Goal: Check status: Check status

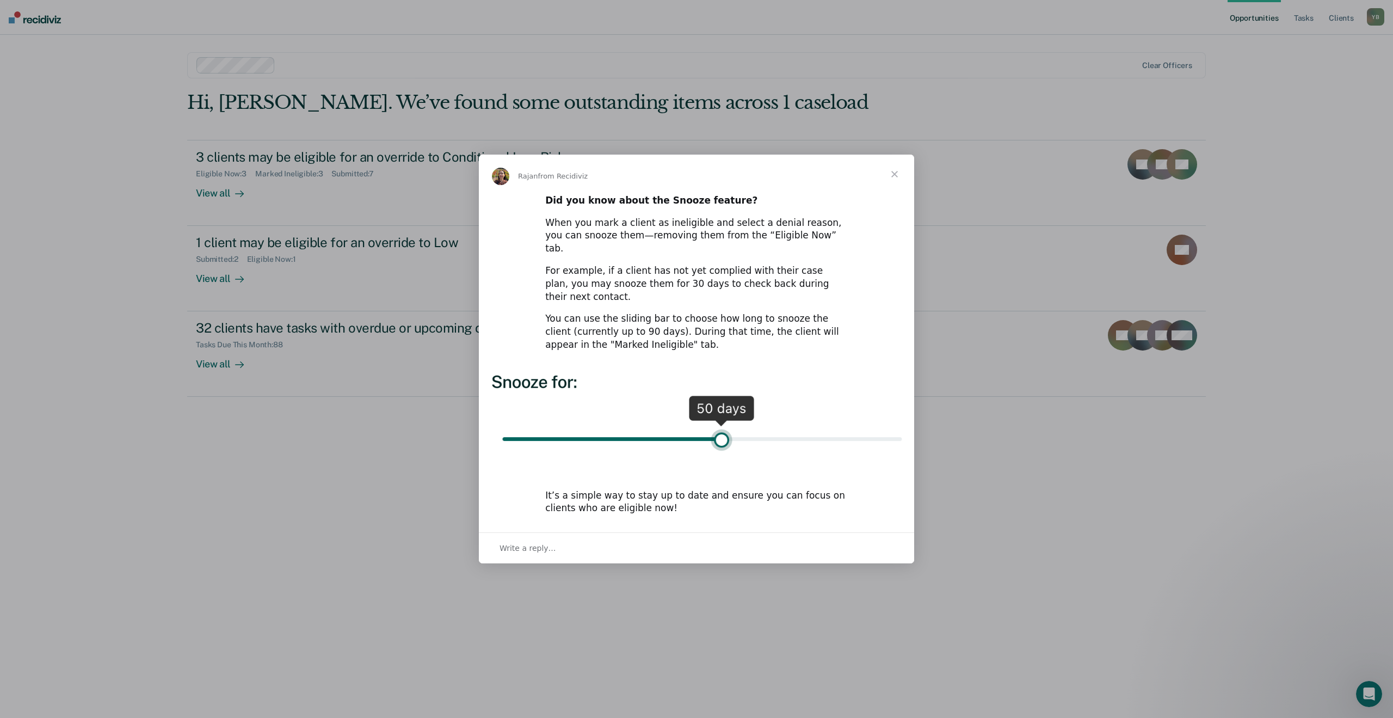
click at [899, 185] on span "Close" at bounding box center [894, 174] width 39 height 39
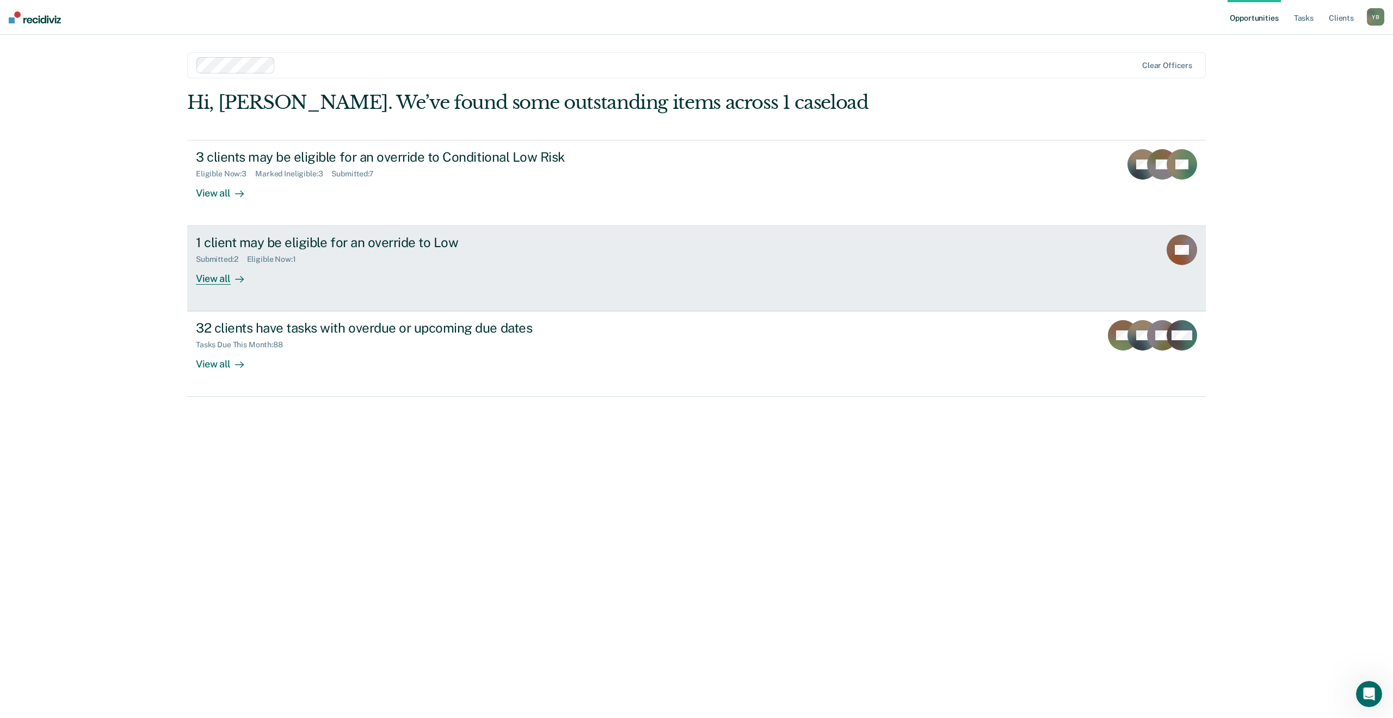
click at [567, 271] on div "1 client may be eligible for an override to Low Submitted : 2 Eligible Now : 1 …" at bounding box center [400, 260] width 408 height 50
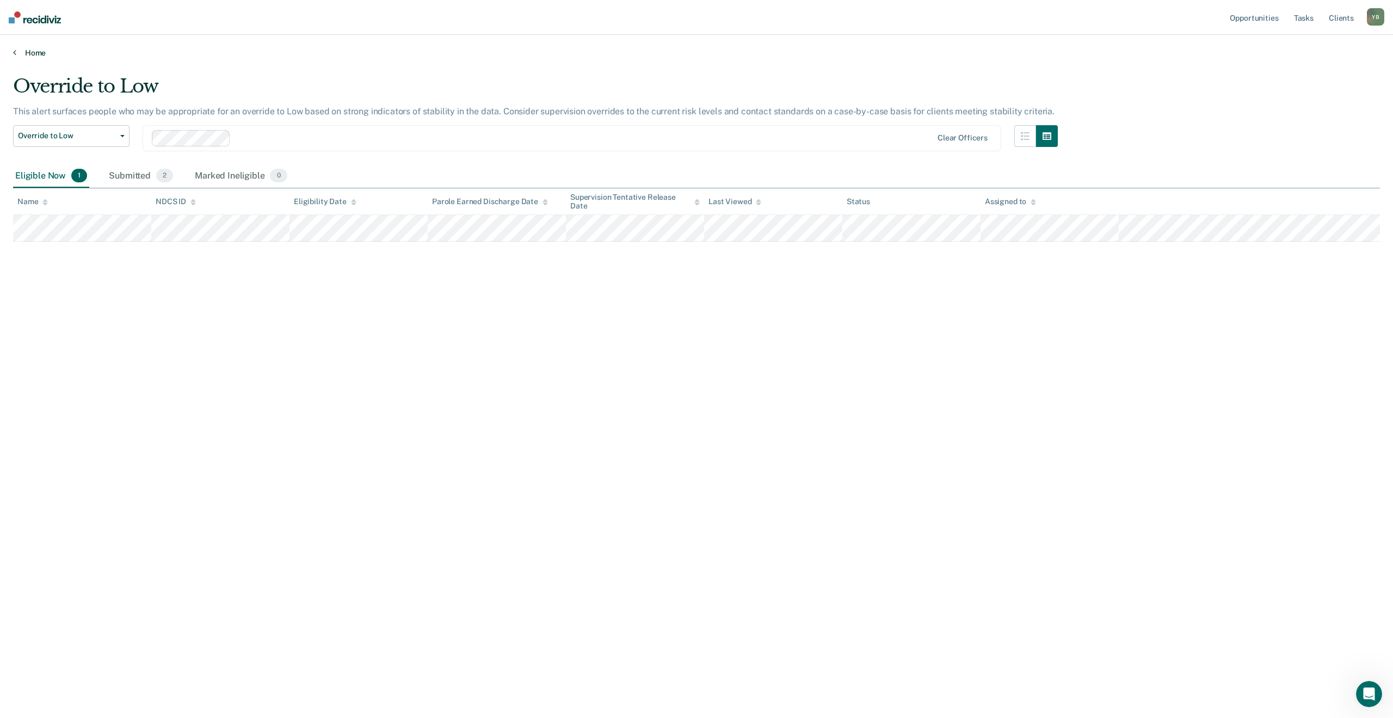
click at [16, 55] on link "Home" at bounding box center [696, 53] width 1367 height 10
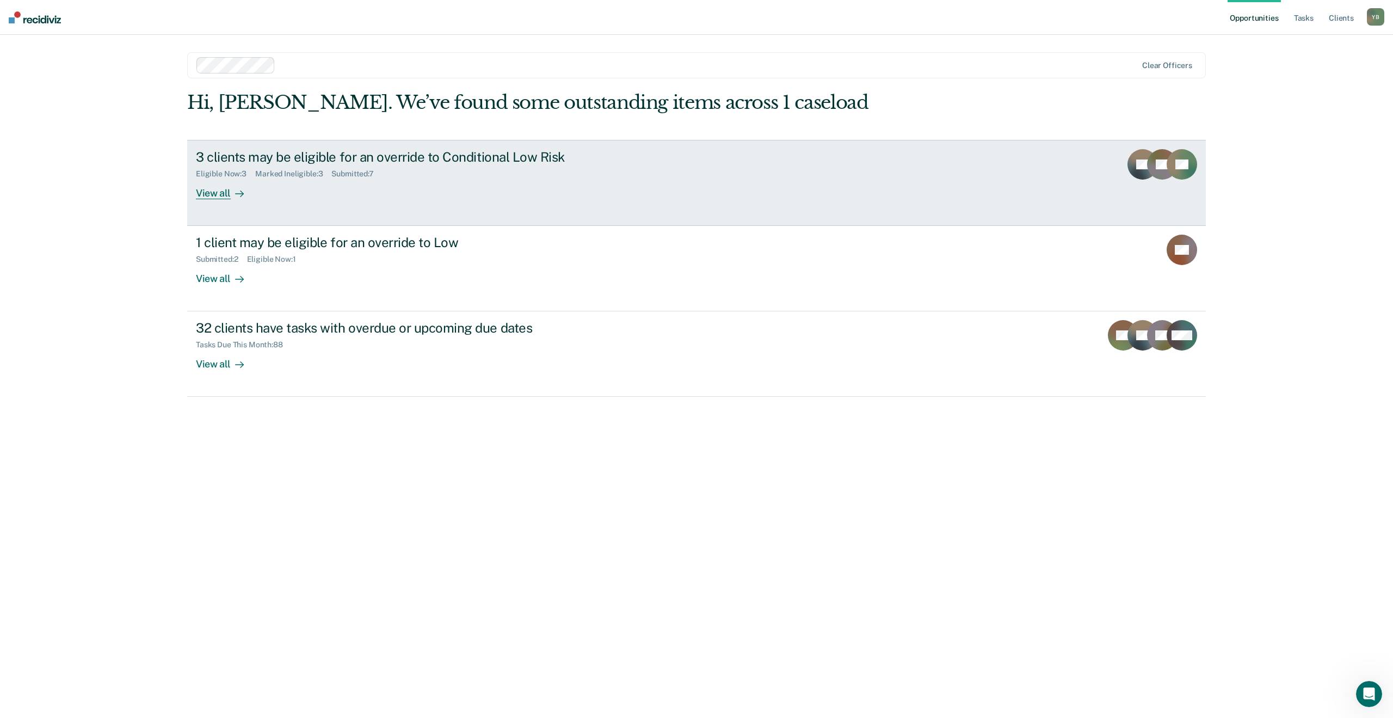
click at [267, 187] on div "3 clients may be eligible for an override to Conditional Low Risk Eligible Now …" at bounding box center [400, 174] width 408 height 50
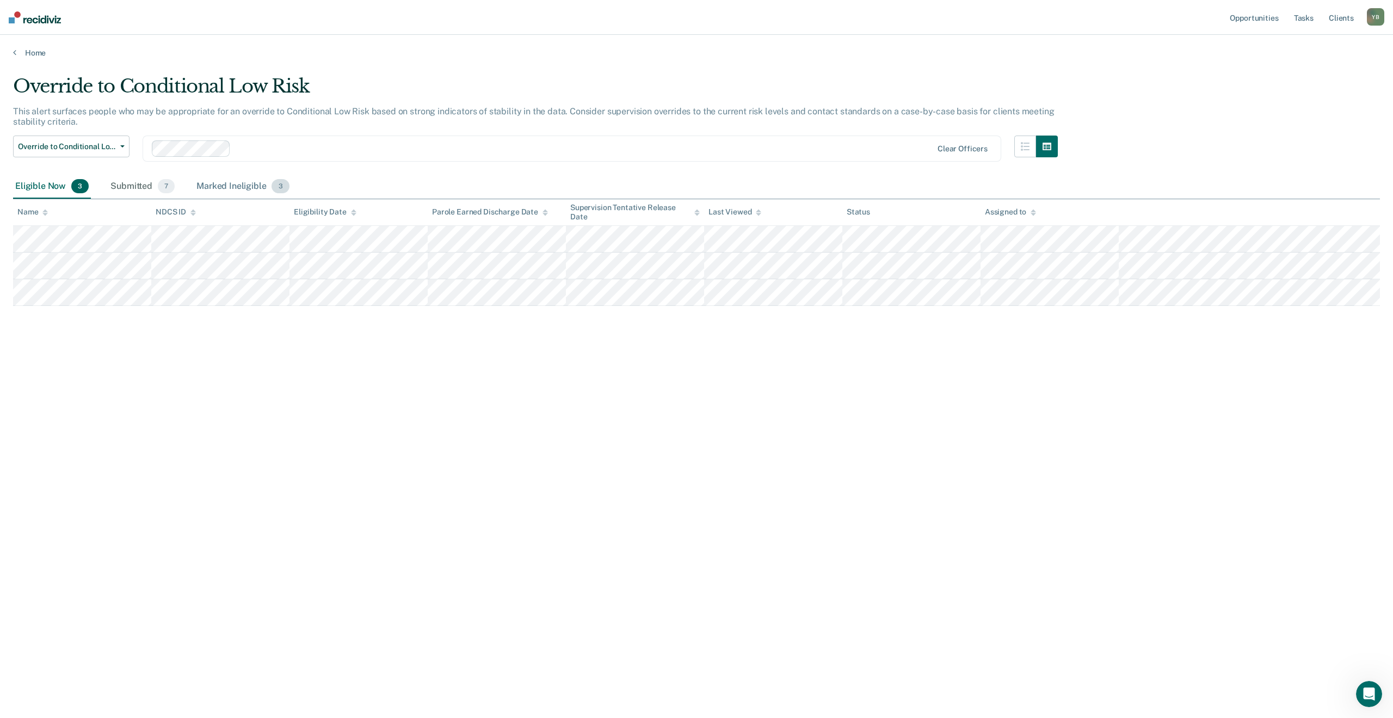
click at [217, 183] on div "Marked Ineligible 3" at bounding box center [242, 187] width 97 height 24
click at [125, 188] on div "Submitted 7" at bounding box center [142, 187] width 69 height 24
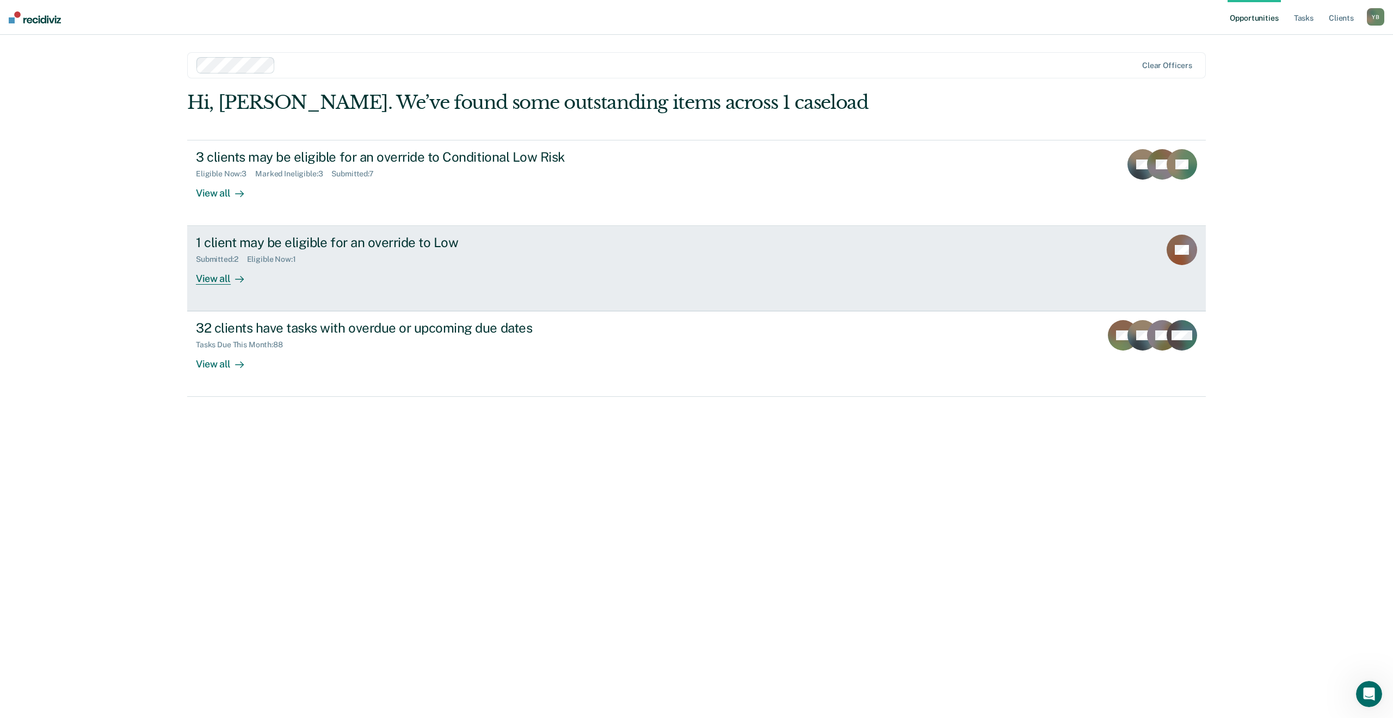
click at [308, 266] on div "1 client may be eligible for an override to Low Submitted : 2 Eligible Now : 1 …" at bounding box center [400, 260] width 408 height 50
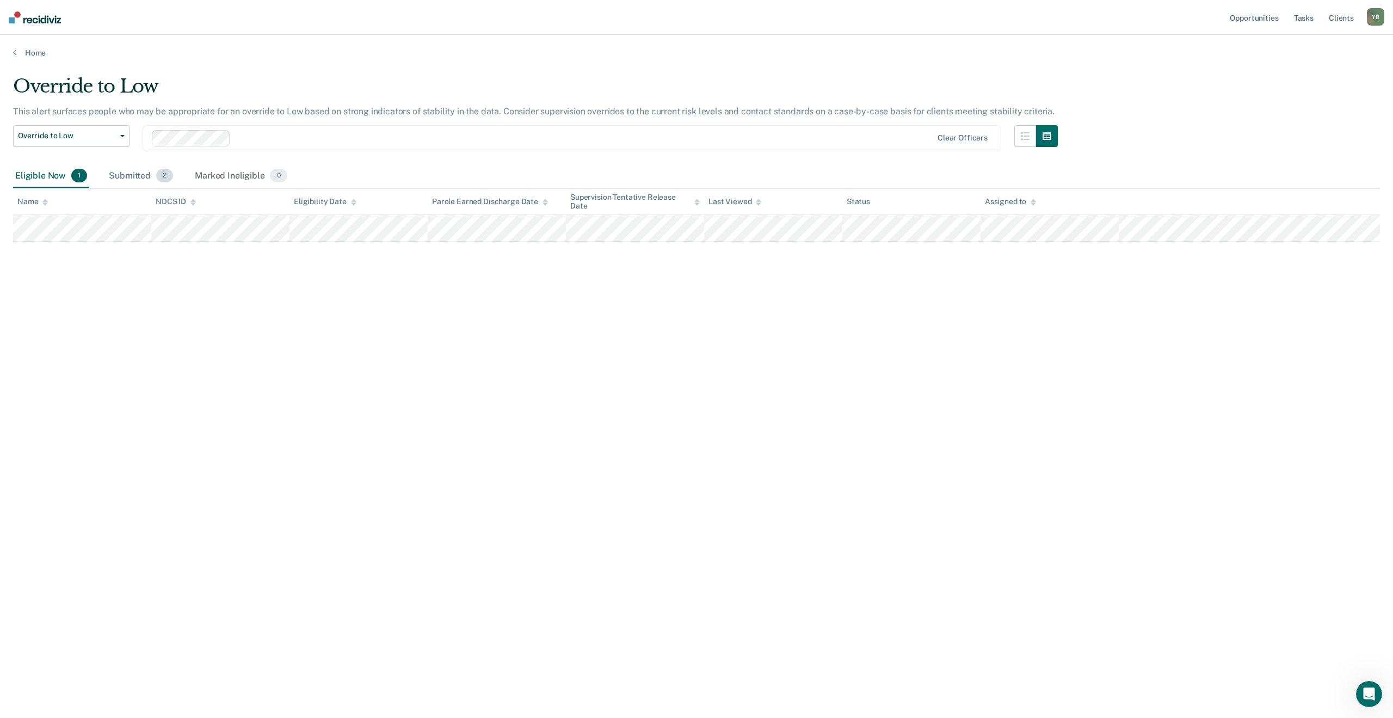
click at [133, 176] on div "Submitted 2" at bounding box center [141, 176] width 69 height 24
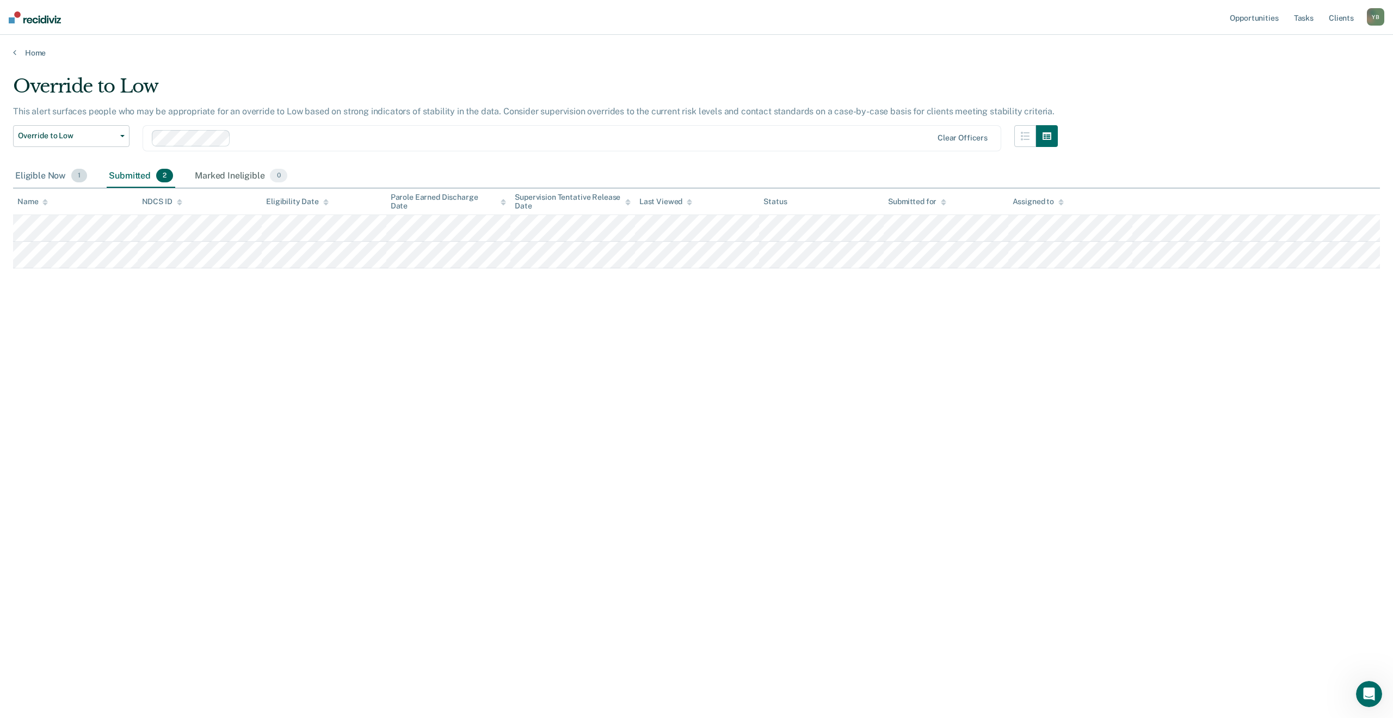
click at [51, 179] on div "Eligible Now 1" at bounding box center [51, 176] width 76 height 24
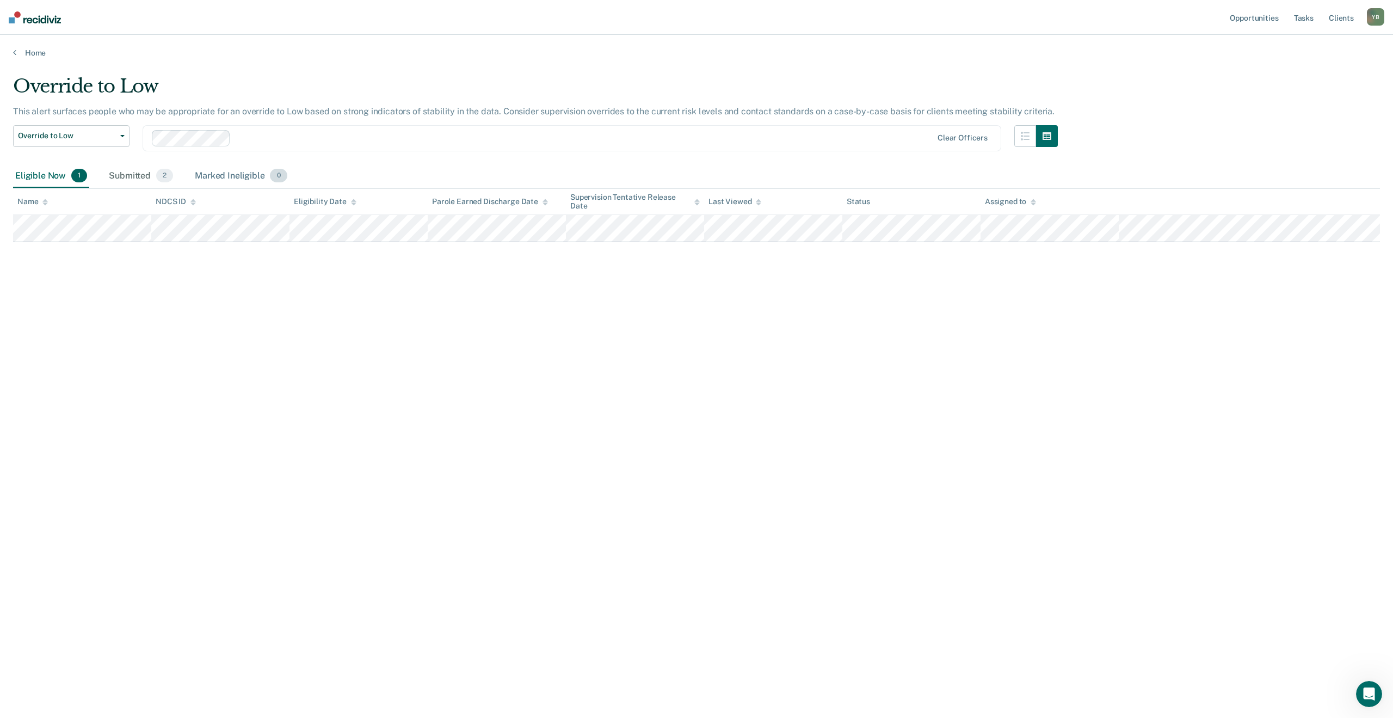
click at [232, 171] on div "Marked Ineligible 0" at bounding box center [241, 176] width 97 height 24
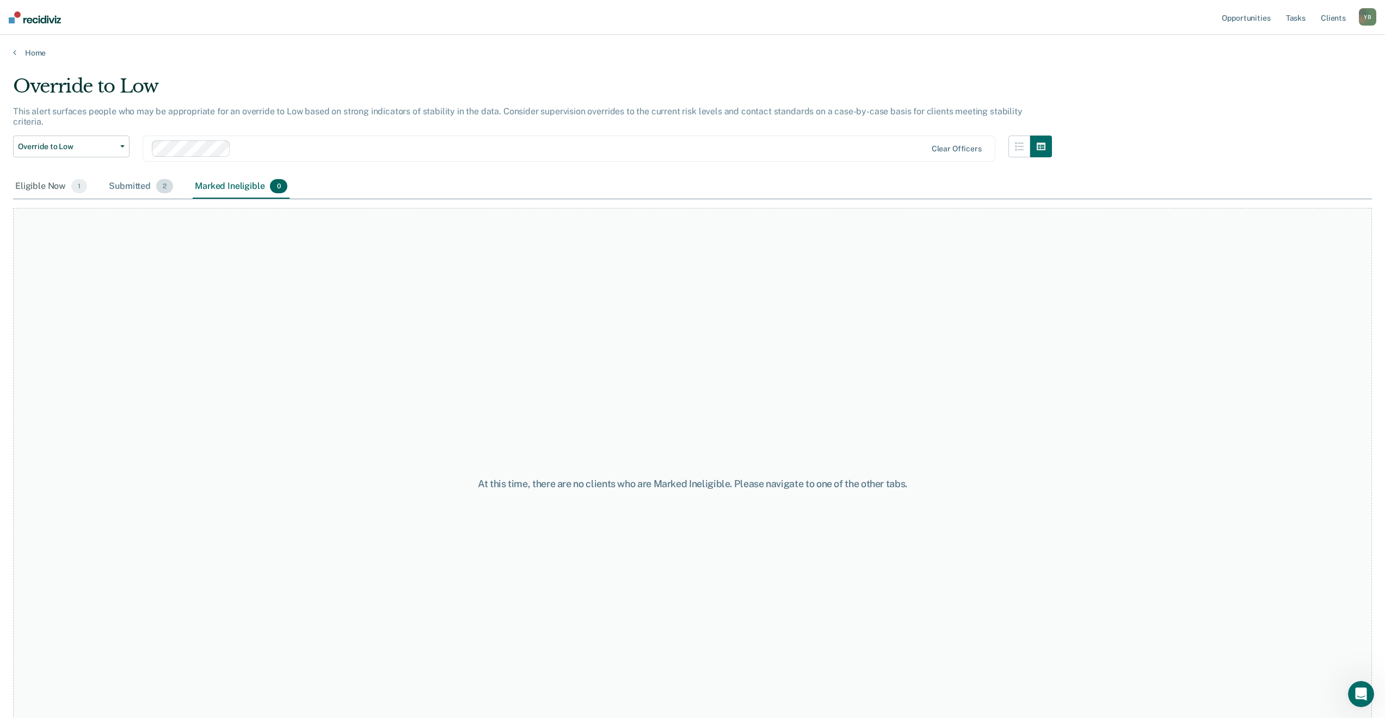
click at [125, 181] on div "Submitted 2" at bounding box center [141, 187] width 69 height 24
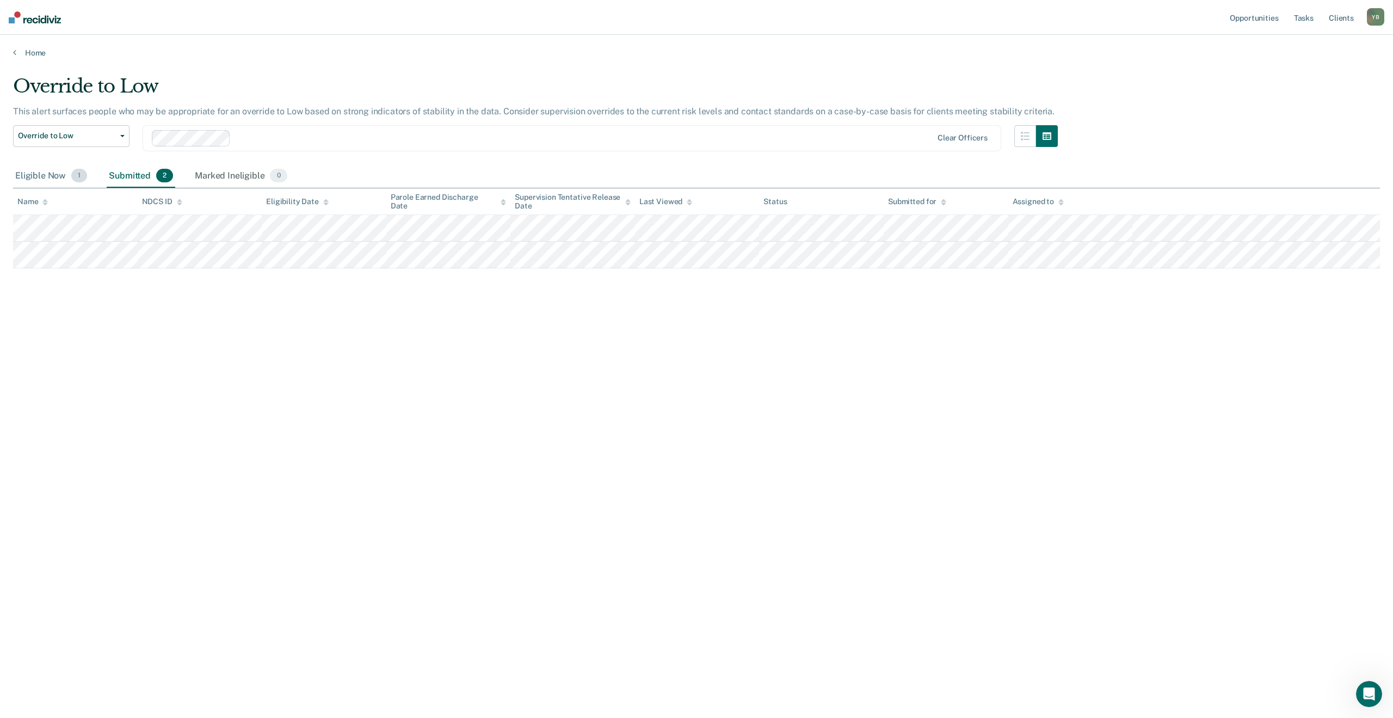
click at [55, 180] on div "Eligible Now 1" at bounding box center [51, 176] width 76 height 24
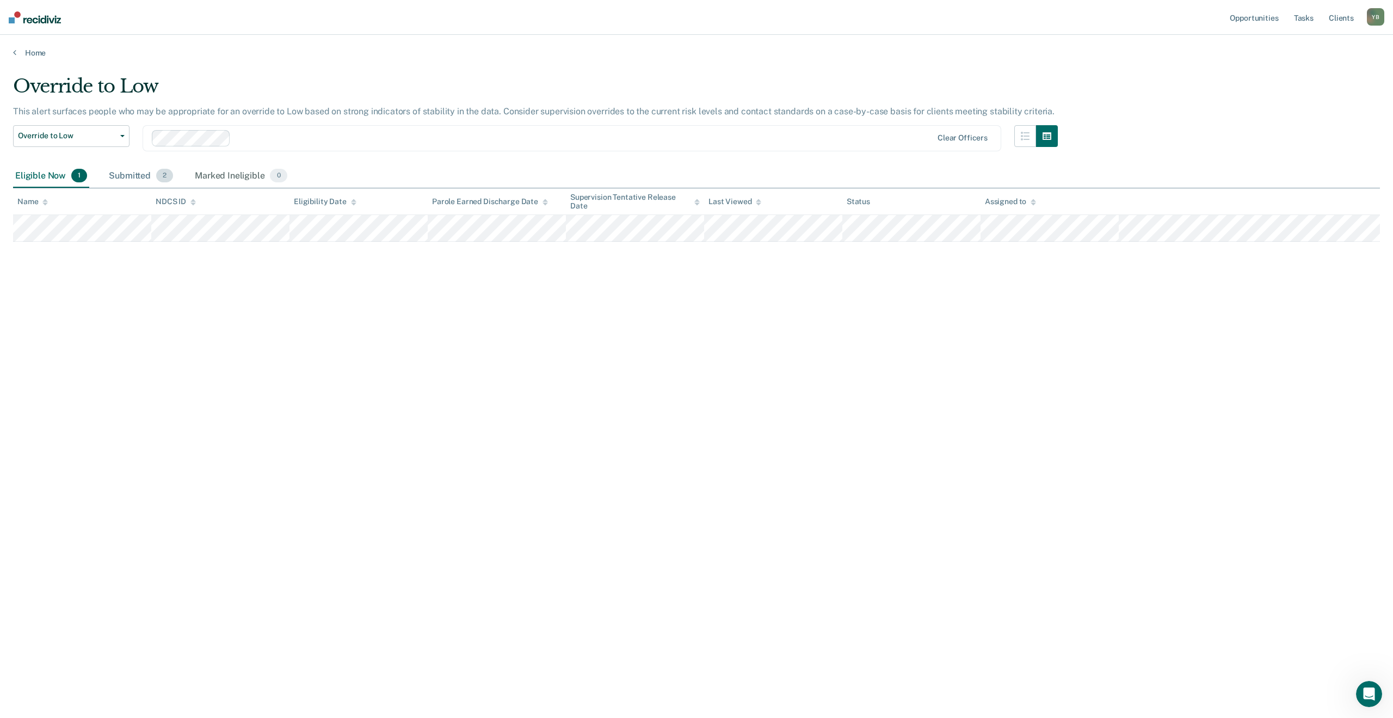
click at [130, 170] on div "Submitted 2" at bounding box center [141, 176] width 69 height 24
